Goal: Task Accomplishment & Management: Manage account settings

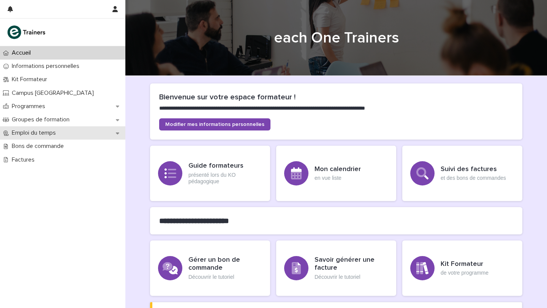
click at [45, 133] on p "Emploi du temps" at bounding box center [35, 132] width 53 height 7
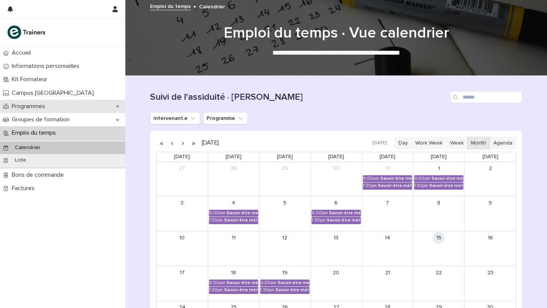
click at [40, 105] on p "Programmes" at bounding box center [30, 106] width 43 height 7
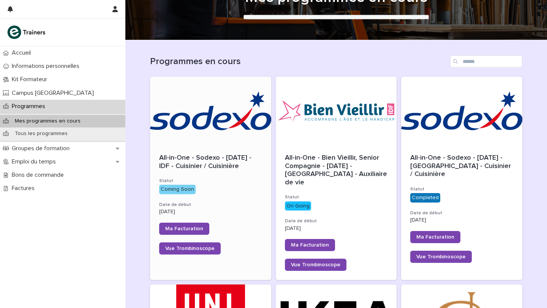
scroll to position [30, 0]
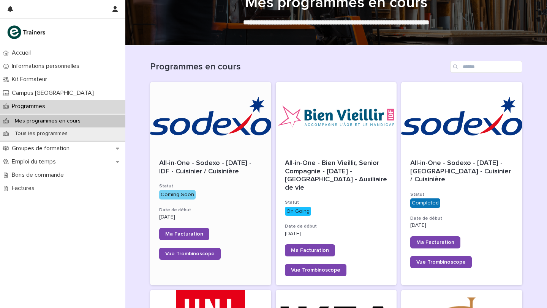
click at [186, 124] on div at bounding box center [210, 116] width 121 height 68
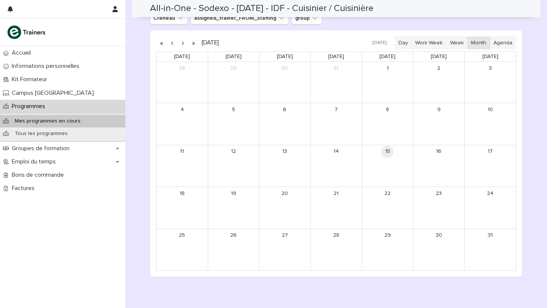
scroll to position [429, 0]
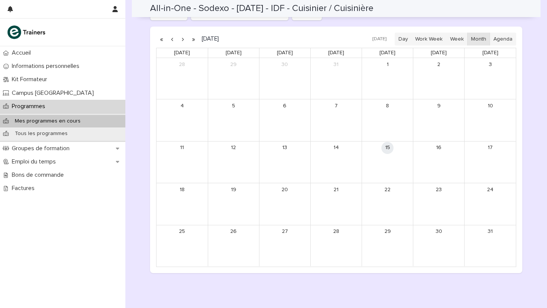
click at [181, 39] on button "button" at bounding box center [182, 39] width 11 height 12
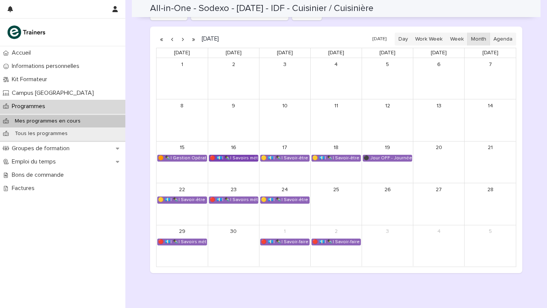
click at [243, 156] on div "🔴 💶| ✒️| Savoirs métier - Découvrir le métier de cuisinier de collectivité et s…" at bounding box center [233, 158] width 49 height 6
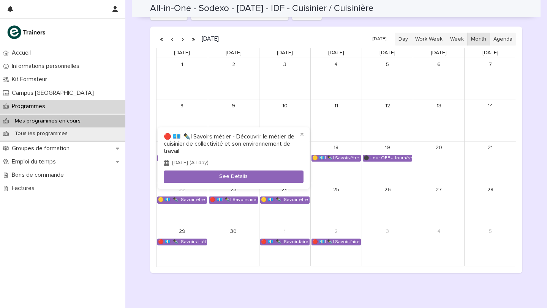
click at [299, 134] on button "×" at bounding box center [301, 134] width 9 height 9
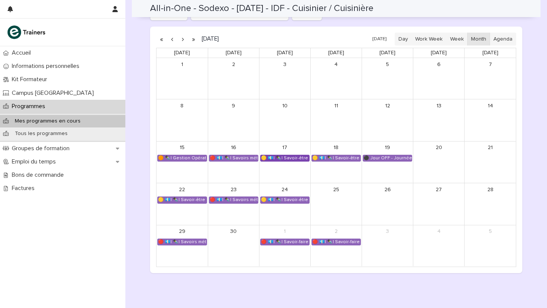
click at [292, 158] on div "🟡 💶| ✒️| Savoir-être métier - Appropriation des outils utilisés lors de la form…" at bounding box center [284, 158] width 49 height 6
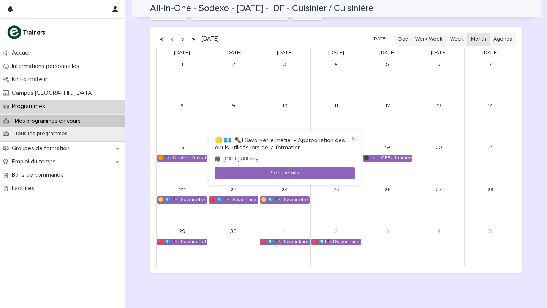
click at [354, 138] on button "×" at bounding box center [352, 138] width 9 height 9
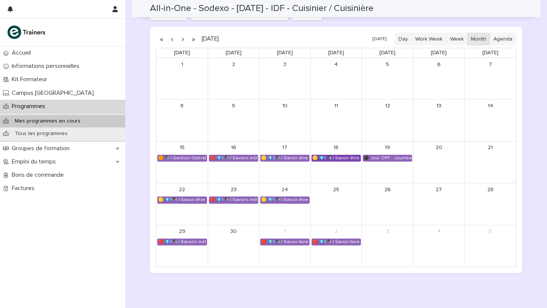
click at [342, 157] on div "🟡 💶| ✒️| Savoir-être métier - Collaboration et dynamique d'équipe dans une cuis…" at bounding box center [336, 158] width 49 height 6
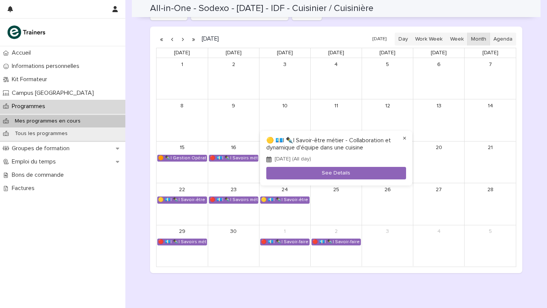
click at [403, 138] on button "×" at bounding box center [404, 138] width 9 height 9
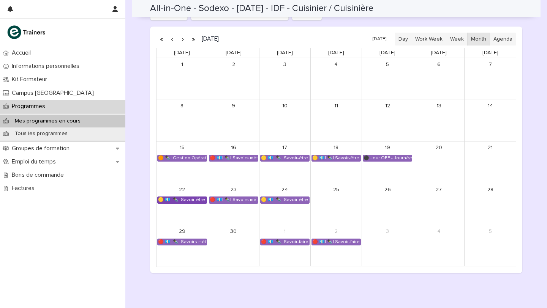
click at [200, 199] on div "🟡 💶| ✒️| Savoir-être métier - Mobilisation et valorisation de ses forces et tal…" at bounding box center [182, 200] width 49 height 6
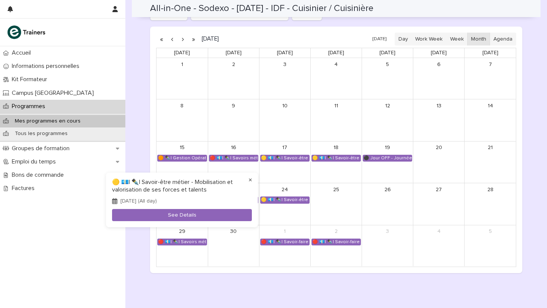
click at [250, 180] on button "×" at bounding box center [250, 180] width 9 height 9
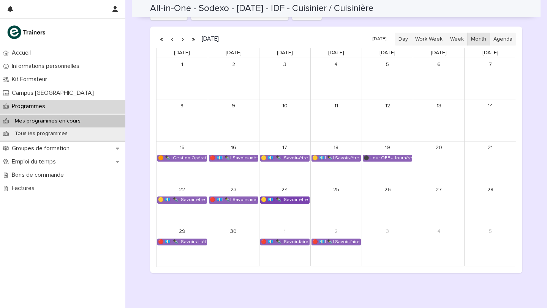
click at [286, 200] on div "🟡 💶| ✒️| Savoir-être métier - Communication professionnelle et transmission des…" at bounding box center [284, 200] width 49 height 6
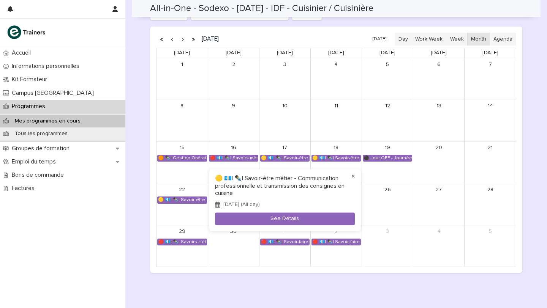
click at [353, 176] on button "×" at bounding box center [352, 176] width 9 height 9
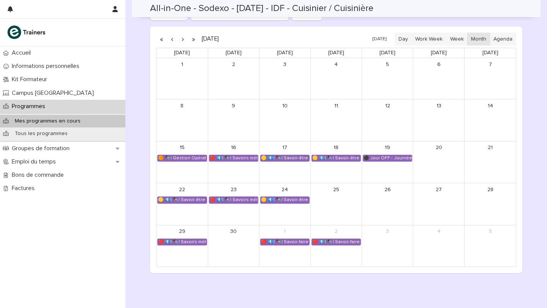
click at [182, 40] on button "button" at bounding box center [182, 39] width 11 height 12
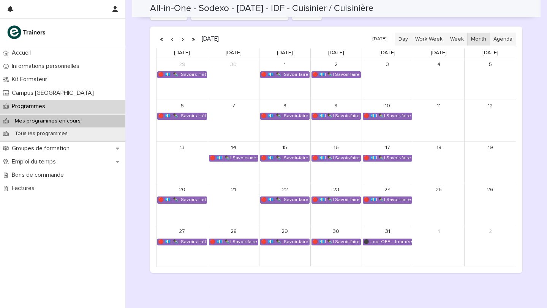
click at [182, 40] on button "button" at bounding box center [182, 39] width 11 height 12
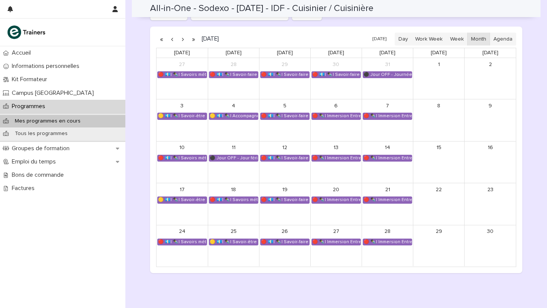
click at [182, 40] on button "button" at bounding box center [182, 39] width 11 height 12
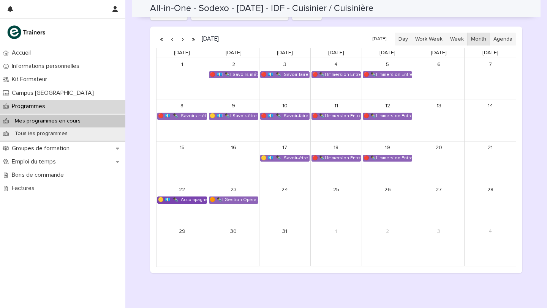
click at [184, 200] on div "🟡 💶| ✒️| Accompagnement Immersion - Retour de l'immersion tutorée" at bounding box center [182, 200] width 49 height 6
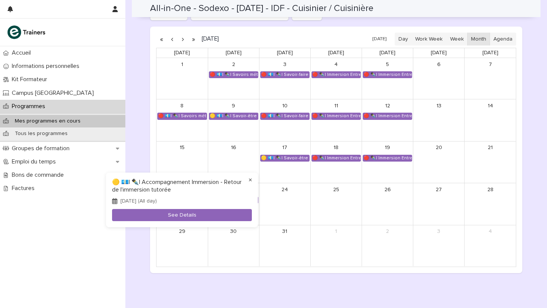
click at [251, 181] on button "×" at bounding box center [250, 180] width 9 height 9
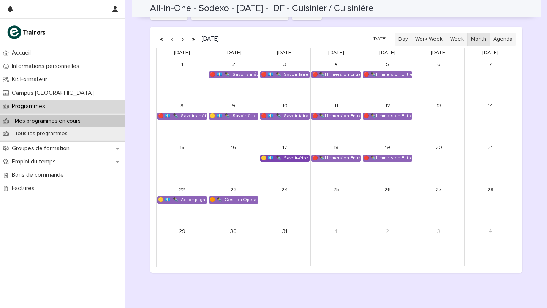
click at [288, 159] on div "🟡 💶| ✒️| Savoir-être métier - Mobilisation et valorisation de ses forces et tal…" at bounding box center [284, 158] width 49 height 6
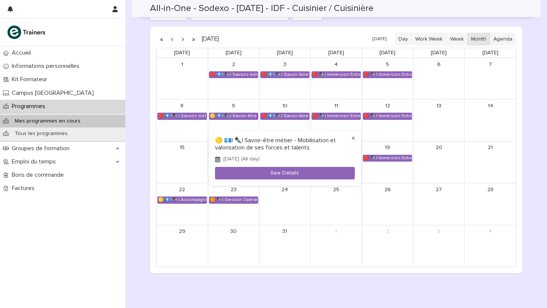
click at [353, 139] on button "×" at bounding box center [352, 138] width 9 height 9
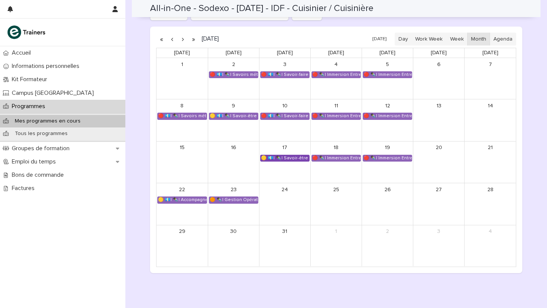
click at [281, 156] on div "🟡 💶| ✒️| Savoir-être métier - Mobilisation et valorisation de ses forces et tal…" at bounding box center [284, 158] width 49 height 6
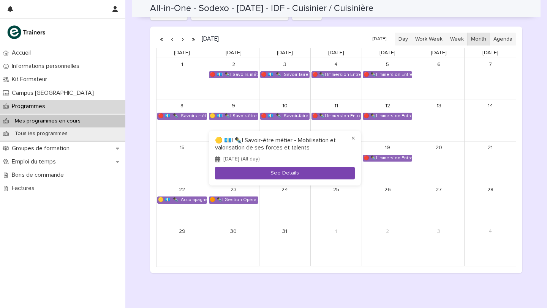
click at [275, 174] on button "See Details" at bounding box center [285, 173] width 140 height 13
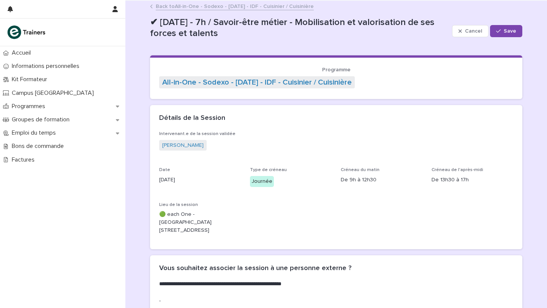
click at [238, 3] on link "Back to All-in-One - Sodexo - [DATE] - IDF - Cuisinier / Cuisinière" at bounding box center [235, 6] width 158 height 9
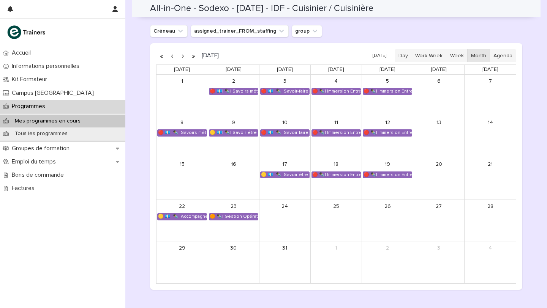
scroll to position [459, 0]
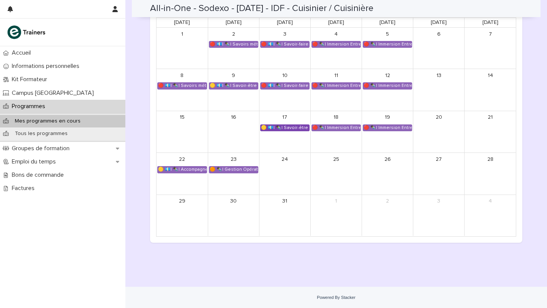
click at [280, 127] on div "🟡 💶| ✒️| Savoir-être métier - Mobilisation et valorisation de ses forces et tal…" at bounding box center [284, 128] width 49 height 6
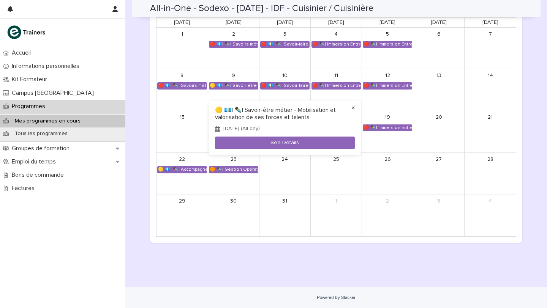
click at [353, 107] on button "×" at bounding box center [352, 108] width 9 height 9
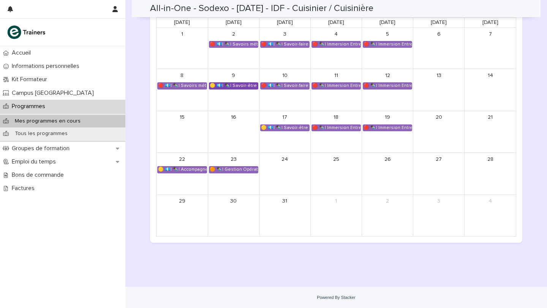
click at [236, 87] on div "🟡 💶| ✒️| Savoir-être métier - Organisation de son travail selon les priorités e…" at bounding box center [233, 86] width 49 height 6
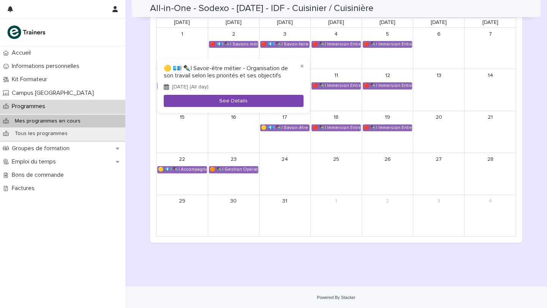
click at [232, 98] on button "See Details" at bounding box center [234, 101] width 140 height 13
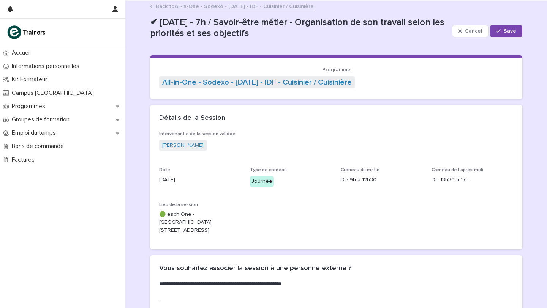
click at [183, 5] on link "Back to All-in-One - Sodexo - [DATE] - IDF - Cuisinier / Cuisinière" at bounding box center [235, 6] width 158 height 9
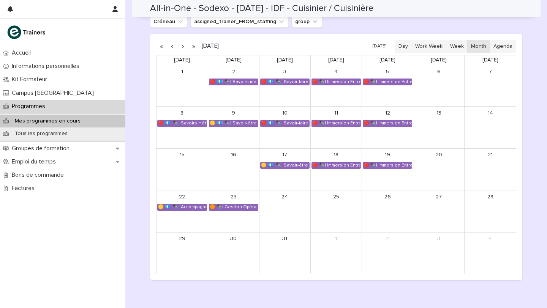
scroll to position [381, 0]
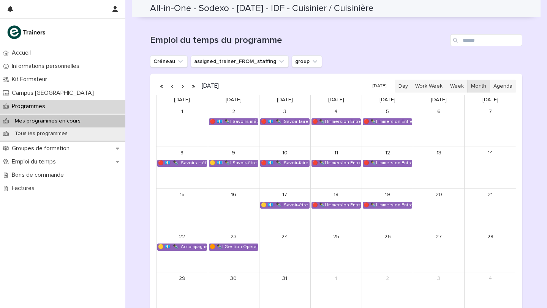
click at [172, 88] on button "button" at bounding box center [172, 86] width 11 height 12
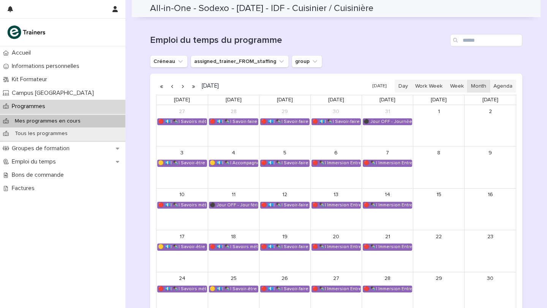
click at [172, 88] on button "button" at bounding box center [172, 86] width 11 height 12
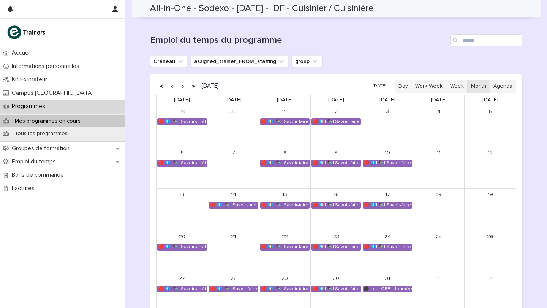
click at [172, 88] on button "button" at bounding box center [172, 86] width 11 height 12
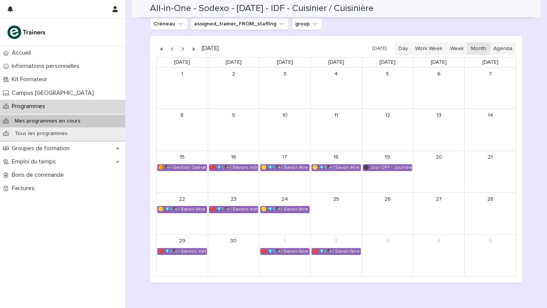
scroll to position [420, 0]
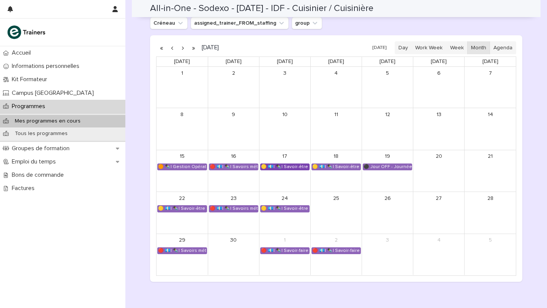
click at [298, 166] on div "🟡 💶| ✒️| Savoir-être métier - Appropriation des outils utilisés lors de la form…" at bounding box center [284, 167] width 49 height 6
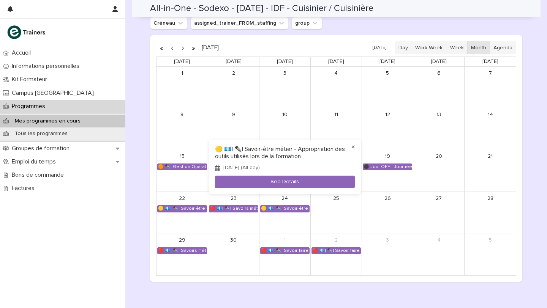
click at [353, 147] on button "×" at bounding box center [352, 147] width 9 height 9
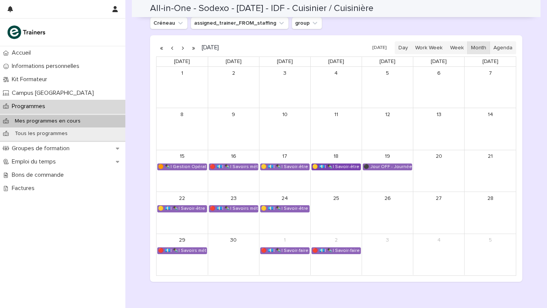
click at [339, 169] on div "🟡 💶| ✒️| Savoir-être métier - Collaboration et dynamique d'équipe dans une cuis…" at bounding box center [336, 167] width 49 height 6
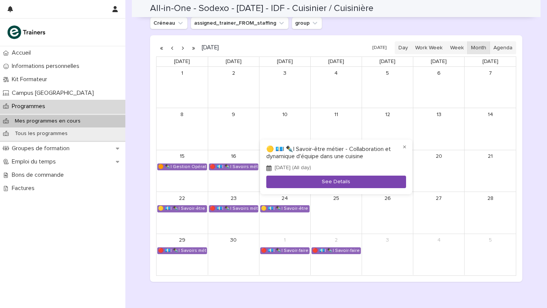
click at [363, 178] on button "See Details" at bounding box center [336, 182] width 140 height 13
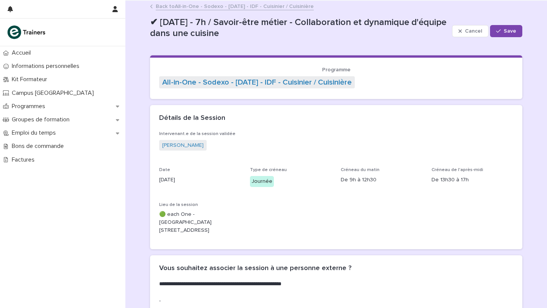
click at [188, 6] on link "Back to All-in-One - Sodexo - [DATE] - IDF - Cuisinier / Cuisinière" at bounding box center [235, 6] width 158 height 9
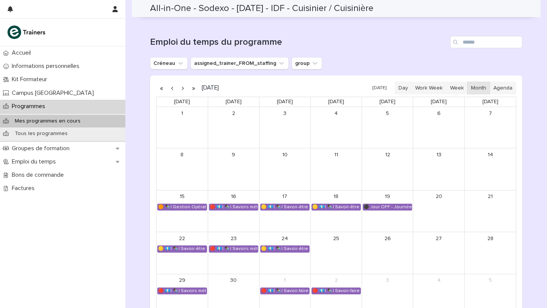
scroll to position [459, 0]
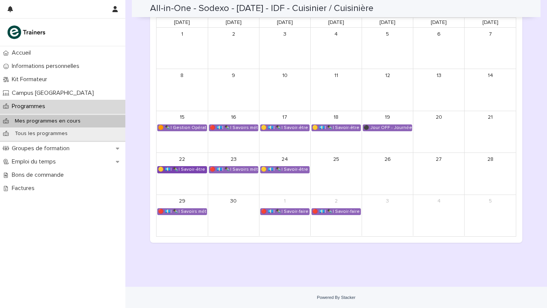
click at [185, 170] on div "🟡 💶| ✒️| Savoir-être métier - Mobilisation et valorisation de ses forces et tal…" at bounding box center [182, 170] width 49 height 6
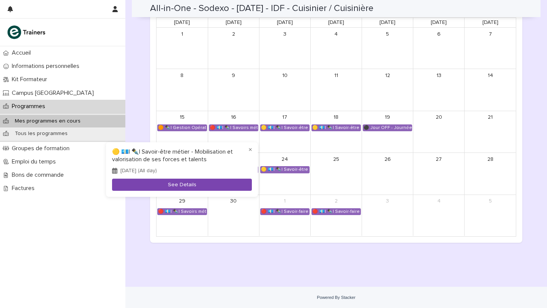
click at [190, 186] on button "See Details" at bounding box center [182, 185] width 140 height 13
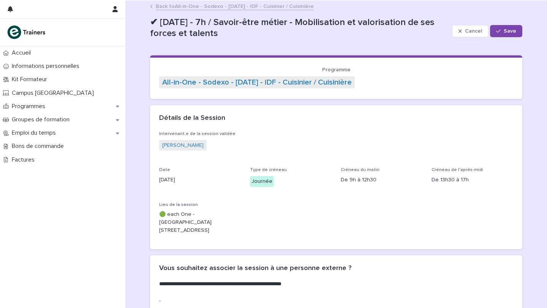
click at [199, 9] on link "Back to All-in-One - Sodexo - [DATE] - IDF - Cuisinier / Cuisinière" at bounding box center [235, 6] width 158 height 9
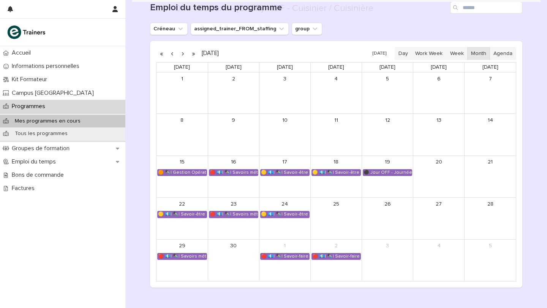
scroll to position [459, 0]
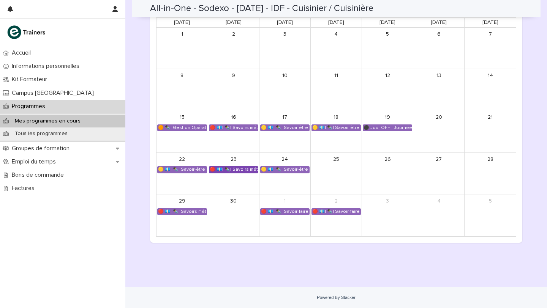
click at [239, 170] on div "🔴 💶| ✒️| Savoirs métier - Découvrir le métier de cuisinier de collectivité et s…" at bounding box center [233, 170] width 49 height 6
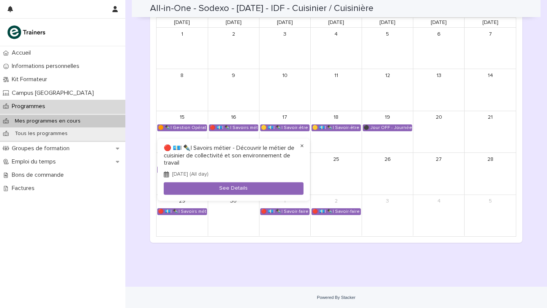
click at [302, 145] on button "×" at bounding box center [301, 146] width 9 height 9
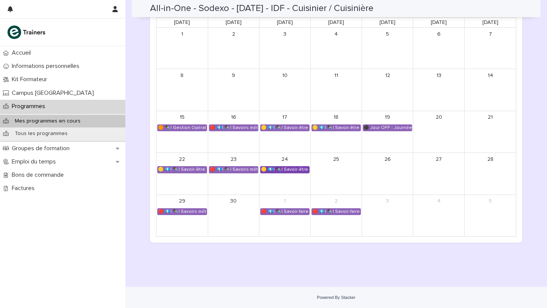
click at [283, 172] on div "🟡 💶| ✒️| Savoir-être métier - Communication professionnelle et transmission des…" at bounding box center [284, 170] width 49 height 6
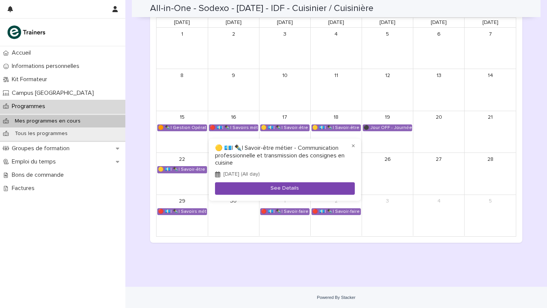
click at [294, 189] on button "See Details" at bounding box center [285, 188] width 140 height 13
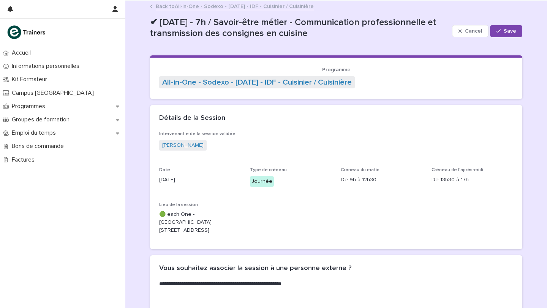
click at [192, 4] on link "Back to All-in-One - Sodexo - [DATE] - IDF - Cuisinier / Cuisinière" at bounding box center [235, 6] width 158 height 9
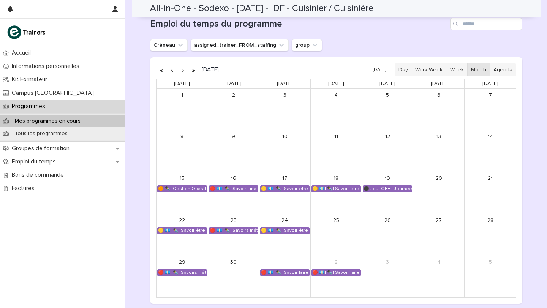
scroll to position [395, 0]
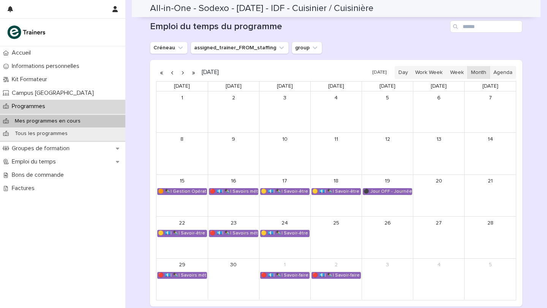
click at [182, 71] on button "button" at bounding box center [182, 72] width 11 height 12
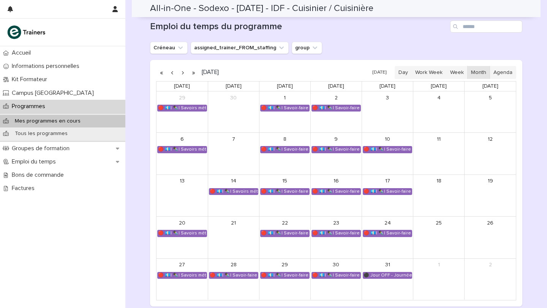
click at [182, 71] on button "button" at bounding box center [182, 72] width 11 height 12
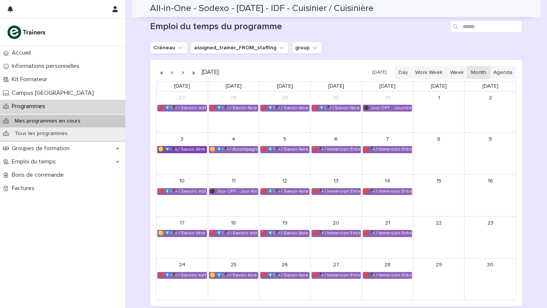
click at [180, 148] on div "🟡 💶| ✒️| Savoir-être métier - Gestion du stress et adaptation au rythme en cuis…" at bounding box center [182, 150] width 49 height 6
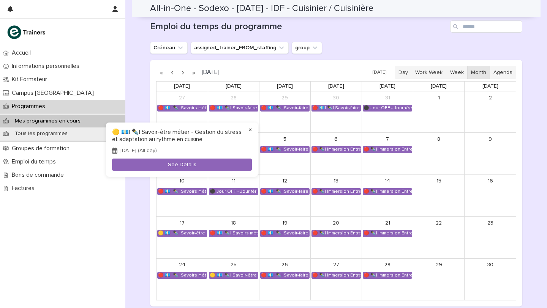
click at [250, 132] on button "×" at bounding box center [250, 130] width 9 height 9
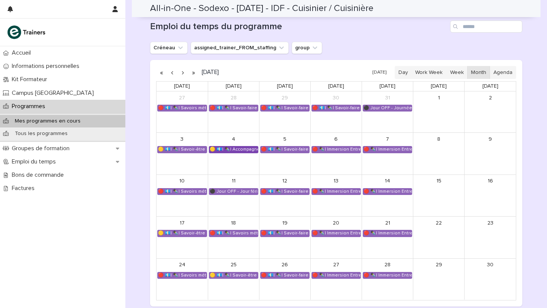
click at [240, 150] on div "🟡 💶| ✒️| Accompagnement Immersion - Préparation de l'immersion tutorée" at bounding box center [233, 150] width 49 height 6
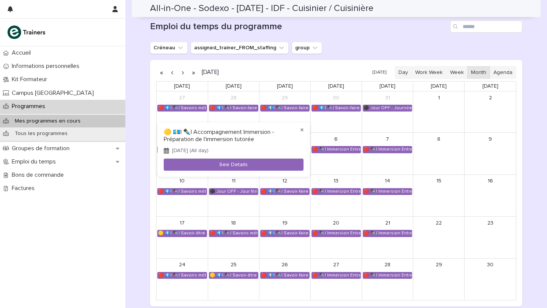
click at [301, 128] on button "×" at bounding box center [301, 130] width 9 height 9
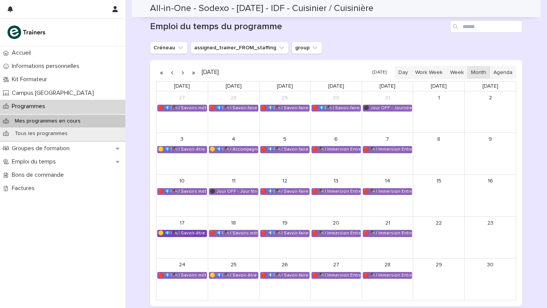
click at [196, 234] on div "🟡 💶| ✒️| Savoir-être métier - Gestion du stress et adaptation au rythme en cuis…" at bounding box center [182, 233] width 49 height 6
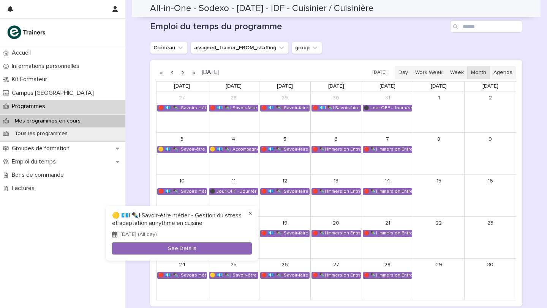
click at [249, 213] on button "×" at bounding box center [250, 213] width 9 height 9
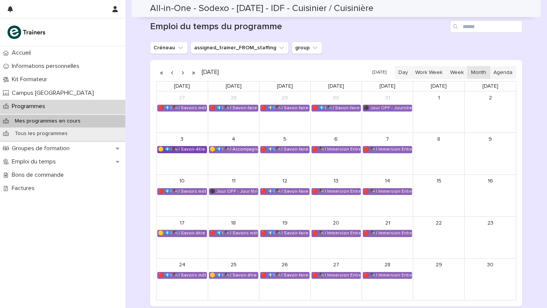
click at [183, 151] on div "🟡 💶| ✒️| Savoir-être métier - Gestion du stress et adaptation au rythme en cuis…" at bounding box center [182, 150] width 49 height 6
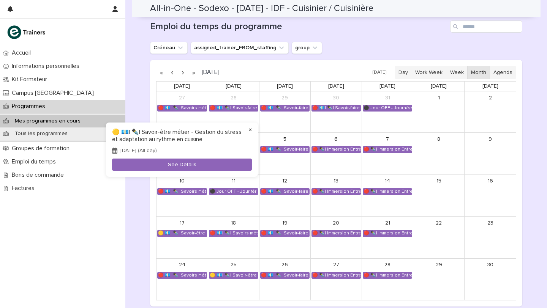
click at [249, 130] on button "×" at bounding box center [250, 130] width 9 height 9
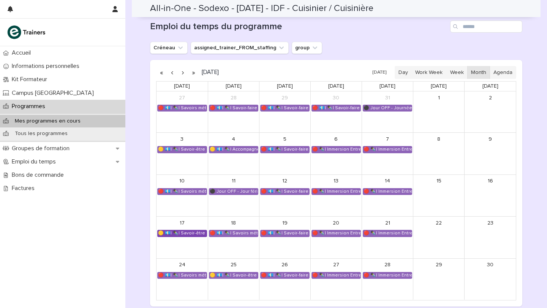
click at [183, 235] on div "🟡 💶| ✒️| Savoir-être métier - Gestion du stress et adaptation au rythme en cuis…" at bounding box center [182, 233] width 49 height 6
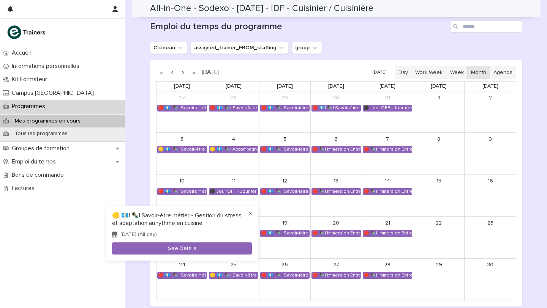
click at [249, 213] on button "×" at bounding box center [250, 213] width 9 height 9
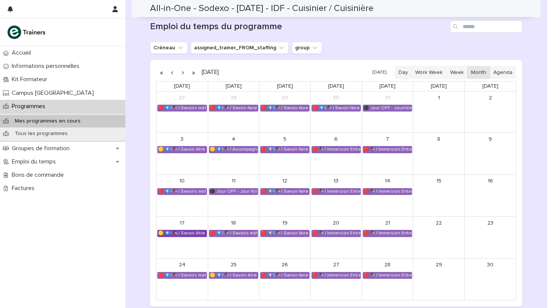
click at [188, 233] on div "🟡 💶| ✒️| Savoir-être métier - Gestion du stress et adaptation au rythme en cuis…" at bounding box center [182, 233] width 49 height 6
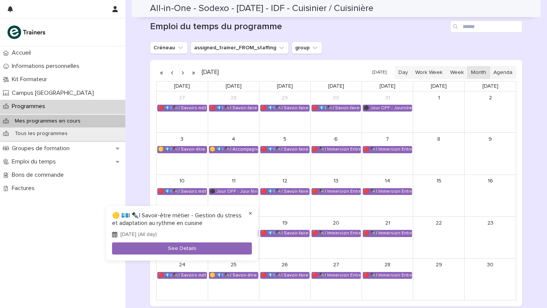
click at [249, 214] on button "×" at bounding box center [250, 213] width 9 height 9
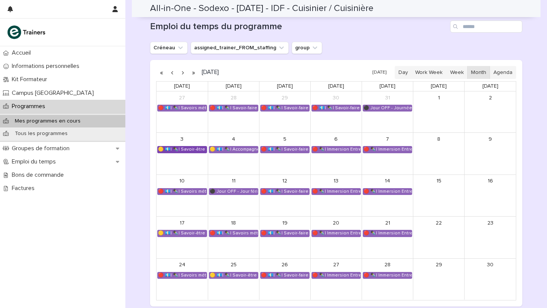
click at [184, 152] on div "🟡 💶| ✒️| Savoir-être métier - Gestion du stress et adaptation au rythme en cuis…" at bounding box center [182, 150] width 49 height 6
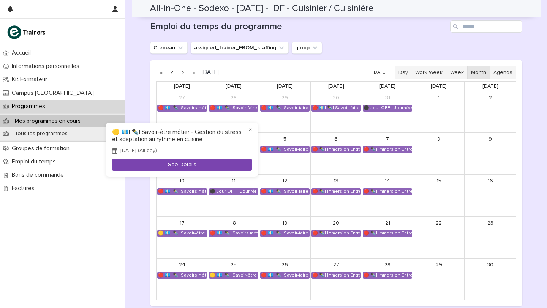
click at [177, 165] on button "See Details" at bounding box center [182, 165] width 140 height 13
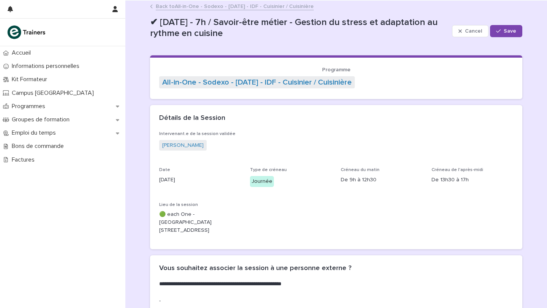
click at [173, 7] on link "Back to All-in-One - Sodexo - [DATE] - IDF - Cuisinier / Cuisinière" at bounding box center [235, 6] width 158 height 9
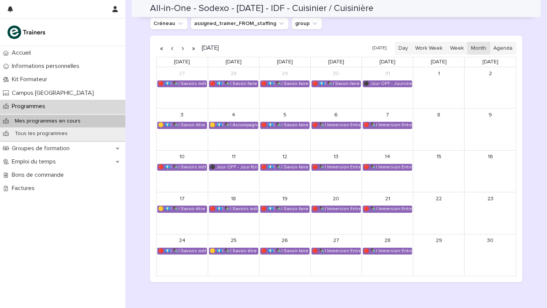
scroll to position [393, 0]
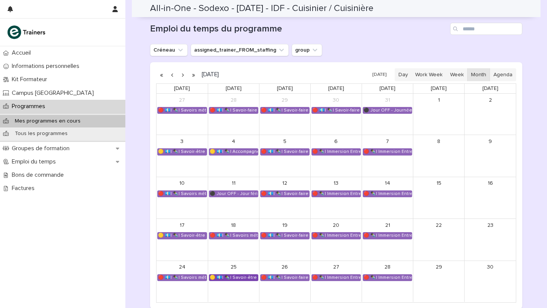
click at [238, 278] on div "🟡 💶| ✒️| Savoir-être métier - Organisation de son travail selon les priorités e…" at bounding box center [233, 278] width 49 height 6
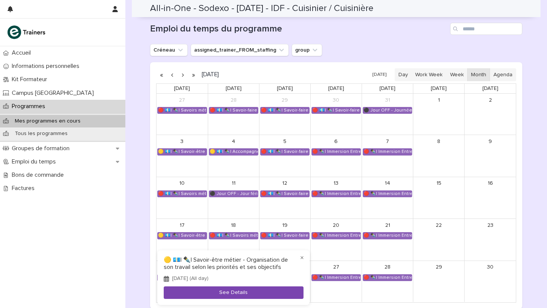
click at [260, 294] on button "See Details" at bounding box center [234, 293] width 140 height 13
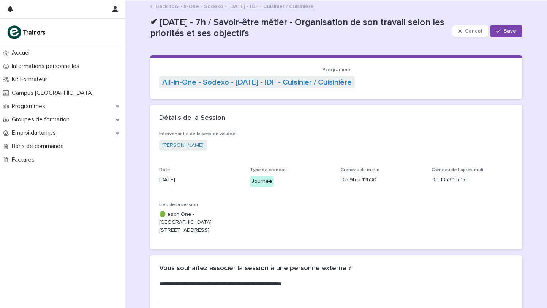
click at [313, 28] on p "✔ [DATE] - 7h / Savoir-être métier - Organisation de son travail selon les prio…" at bounding box center [299, 28] width 299 height 22
drag, startPoint x: 312, startPoint y: 22, endPoint x: 311, endPoint y: 38, distance: 16.4
click at [311, 38] on p "✔ [DATE] - 7h / Savoir-être métier - Organisation de son travail selon les prio…" at bounding box center [299, 28] width 299 height 22
copy p "Organisation de son travail selon les priorités et ses objectifs"
click at [182, 6] on link "Back to All-in-One - Sodexo - [DATE] - IDF - Cuisinier / Cuisinière" at bounding box center [235, 6] width 158 height 9
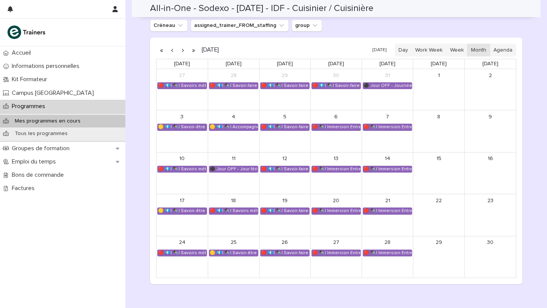
scroll to position [417, 0]
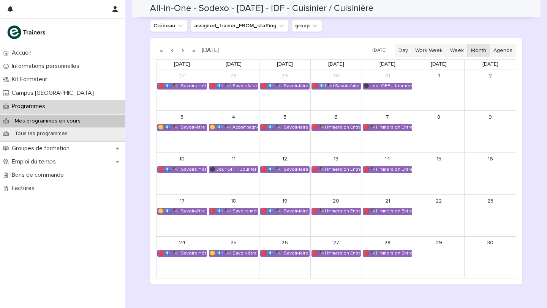
click at [182, 51] on button "button" at bounding box center [182, 50] width 11 height 12
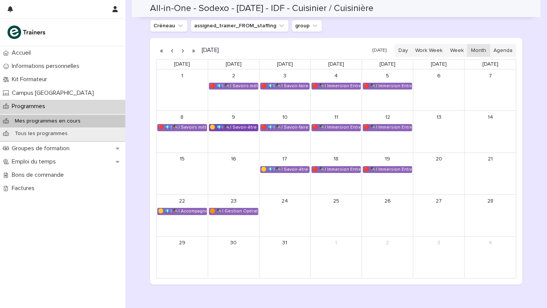
click at [237, 127] on div "🟡 💶| ✒️| Savoir-être métier - Organisation de son travail selon les priorités e…" at bounding box center [233, 127] width 49 height 6
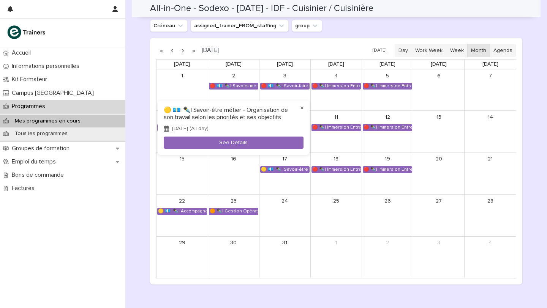
click at [301, 109] on button "×" at bounding box center [301, 108] width 9 height 9
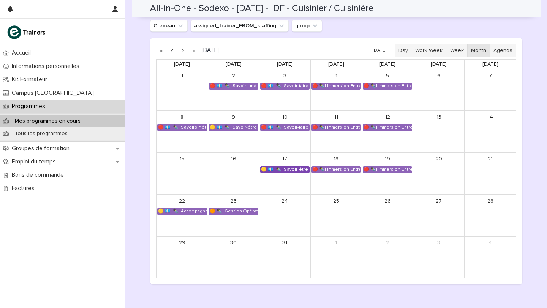
click at [293, 168] on div "🟡 💶| ✒️| Savoir-être métier - Mobilisation et valorisation de ses forces et tal…" at bounding box center [284, 170] width 49 height 6
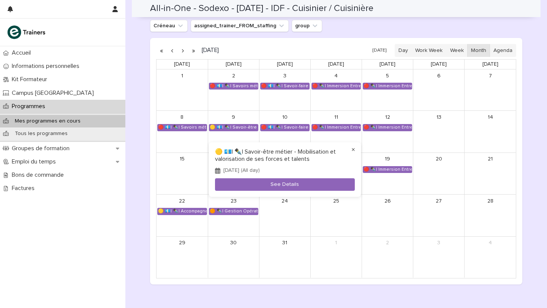
click at [352, 151] on button "×" at bounding box center [352, 149] width 9 height 9
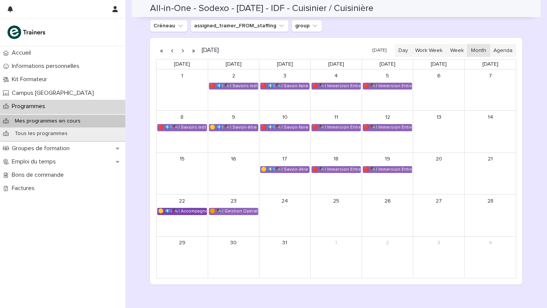
click at [174, 213] on div "🟡 💶| ✒️| Accompagnement Immersion - Retour de l'immersion tutorée" at bounding box center [182, 211] width 49 height 6
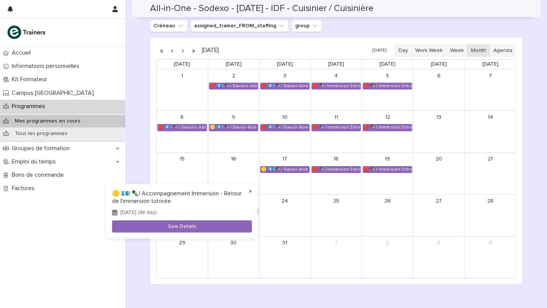
click at [252, 189] on button "×" at bounding box center [250, 191] width 9 height 9
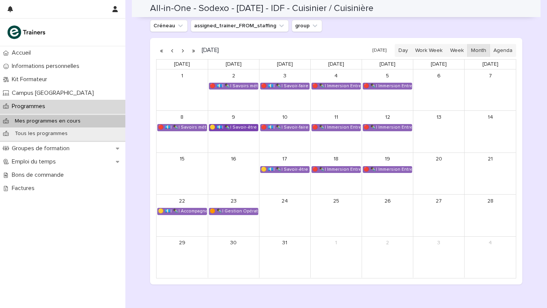
click at [239, 127] on div "🟡 💶| ✒️| Savoir-être métier - Organisation de son travail selon les priorités e…" at bounding box center [233, 127] width 49 height 6
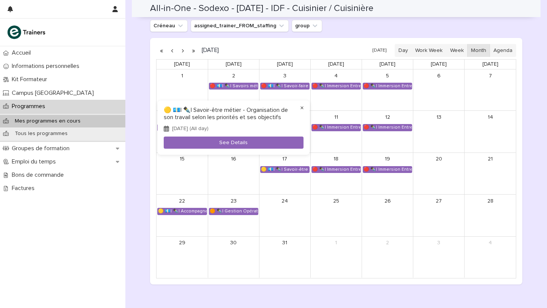
click at [301, 109] on button "×" at bounding box center [301, 108] width 9 height 9
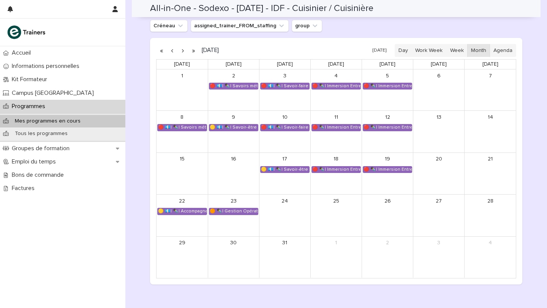
click at [172, 50] on button "button" at bounding box center [172, 50] width 11 height 12
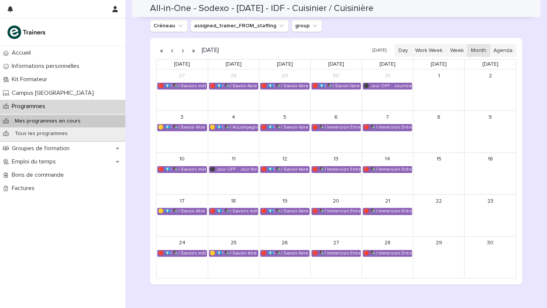
click at [172, 50] on button "button" at bounding box center [172, 50] width 11 height 12
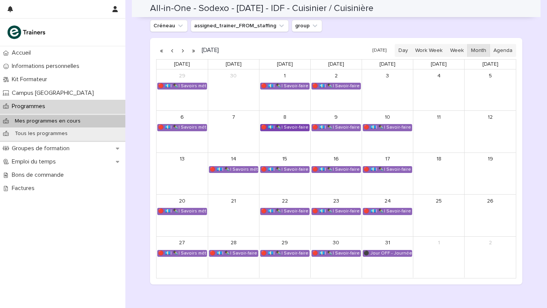
click at [275, 130] on div "🔴 💶| ✒️| Savoir-faire métier - Meet My Mama Academy (cuisine pratique)" at bounding box center [284, 127] width 49 height 6
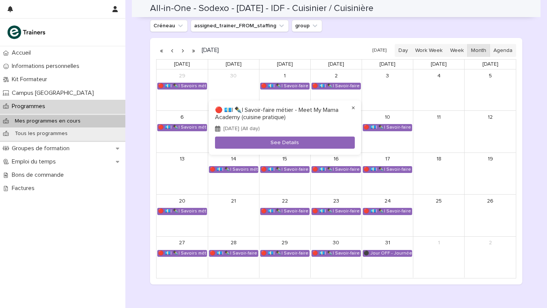
click at [353, 108] on button "×" at bounding box center [352, 108] width 9 height 9
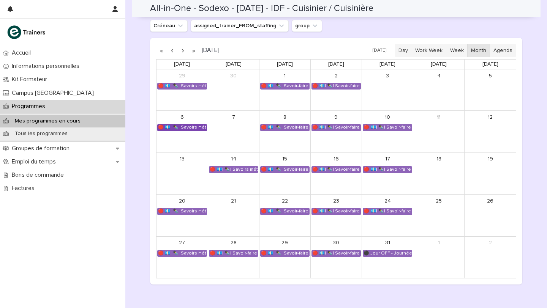
click at [186, 124] on div "🔴 💶| ✒️| Savoirs métier - Concevoir et adapter des menus en fonction des besoins" at bounding box center [182, 127] width 49 height 6
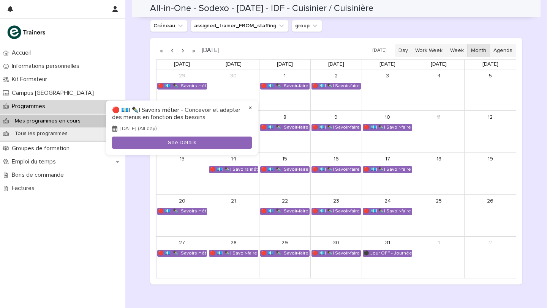
click at [249, 107] on button "×" at bounding box center [250, 108] width 9 height 9
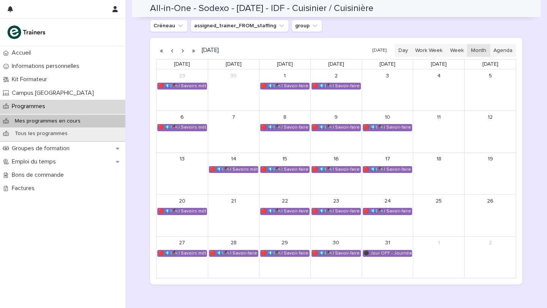
click at [172, 50] on button "button" at bounding box center [172, 50] width 11 height 12
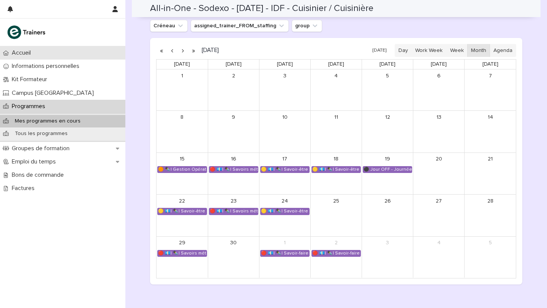
click at [42, 52] on div "Accueil" at bounding box center [62, 52] width 125 height 13
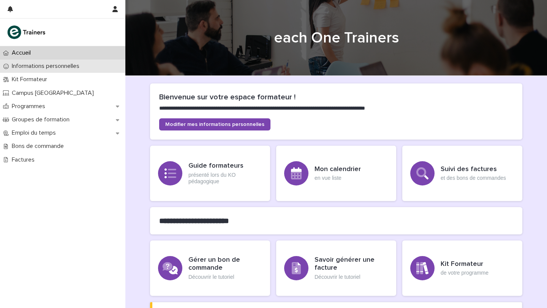
click at [60, 68] on p "Informations personnelles" at bounding box center [47, 66] width 77 height 7
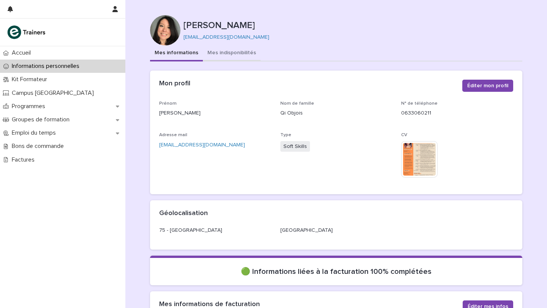
click at [218, 56] on button "Mes indisponibilités" at bounding box center [232, 54] width 58 height 16
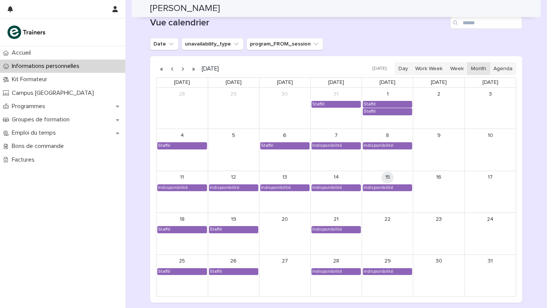
scroll to position [662, 0]
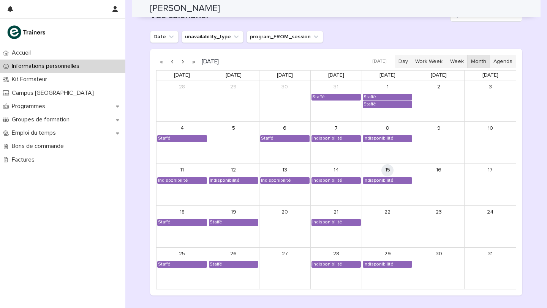
click at [182, 61] on button "button" at bounding box center [182, 61] width 11 height 12
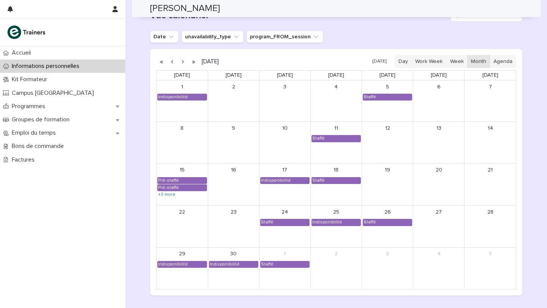
click at [182, 61] on button "button" at bounding box center [182, 61] width 11 height 12
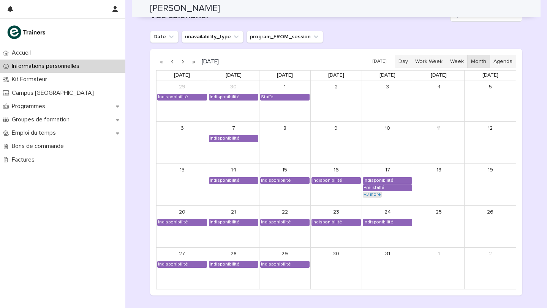
click at [375, 194] on link "+3 more" at bounding box center [371, 195] width 19 height 6
click at [414, 147] on div "11" at bounding box center [438, 142] width 51 height 41
